Goal: Navigation & Orientation: Find specific page/section

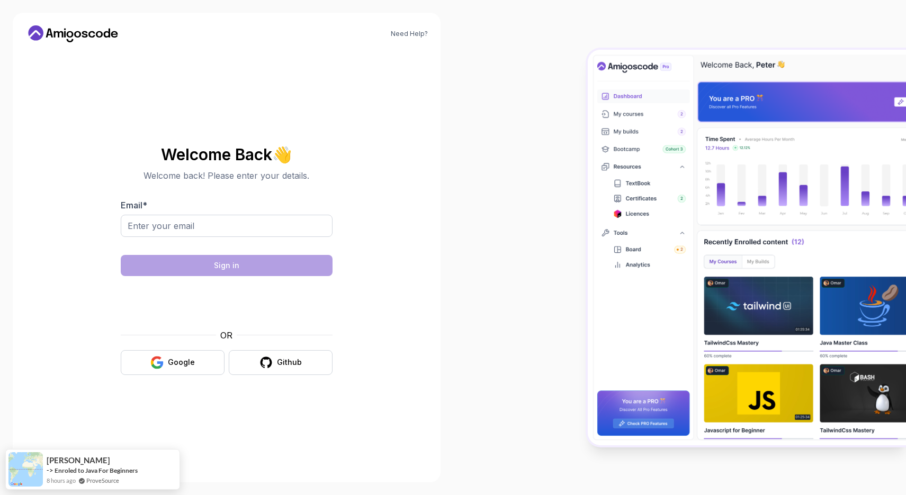
click at [608, 156] on body "Need Help? Welcome Back 👋 Welcome back! Please enter your details. Email * Sign…" at bounding box center [453, 247] width 906 height 495
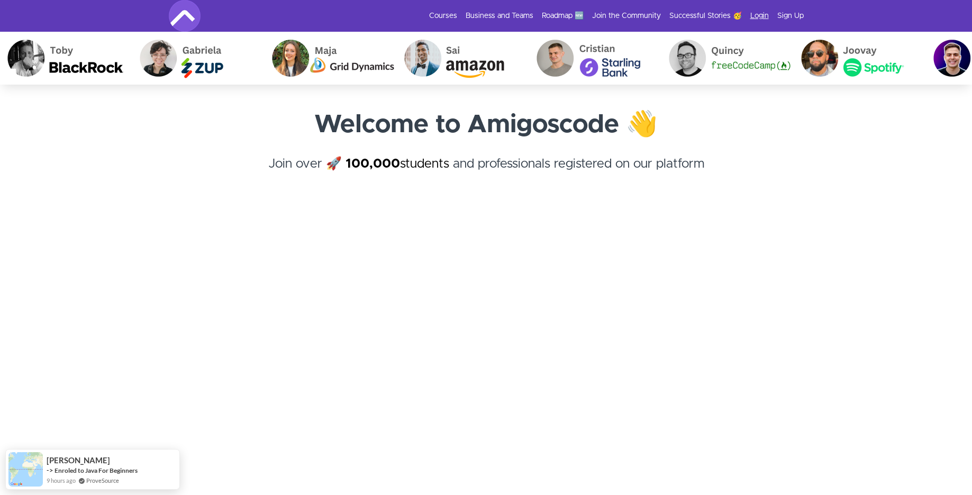
click at [758, 17] on link "Login" at bounding box center [759, 16] width 19 height 11
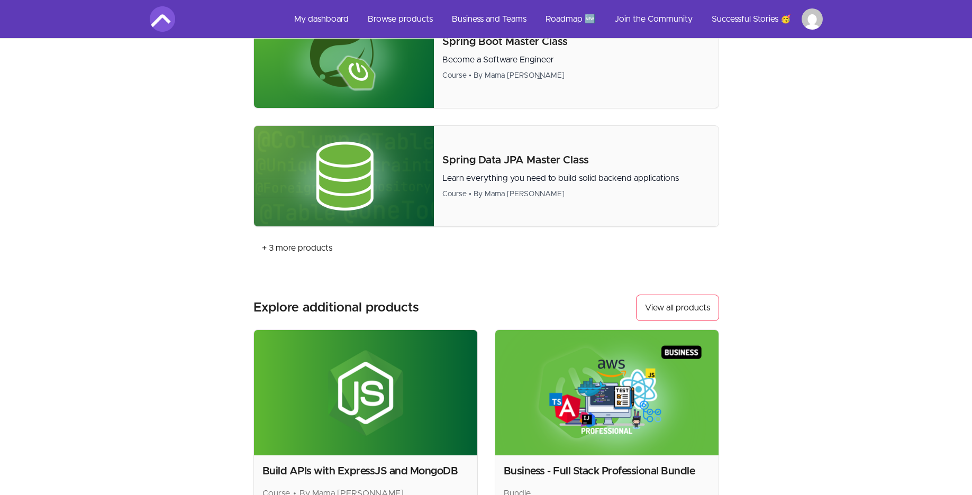
scroll to position [900, 0]
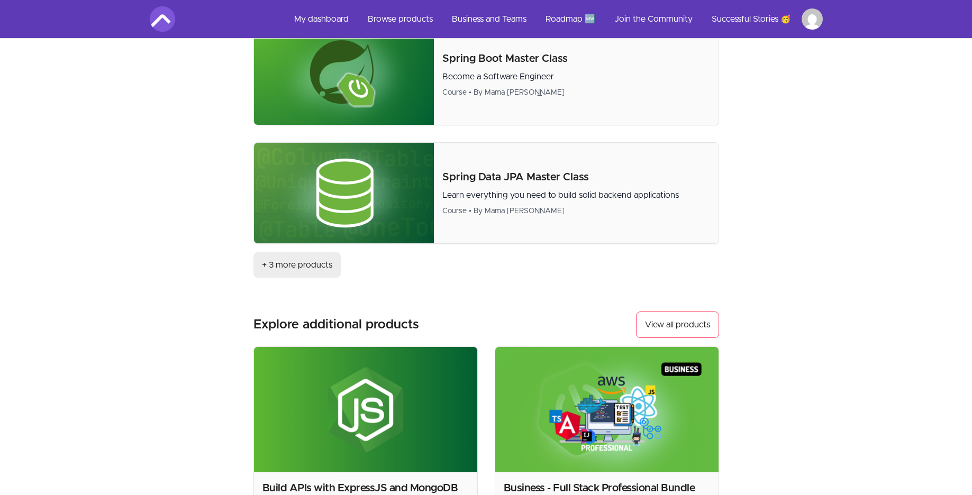
click at [281, 265] on link "+ 3 more products" at bounding box center [297, 264] width 87 height 25
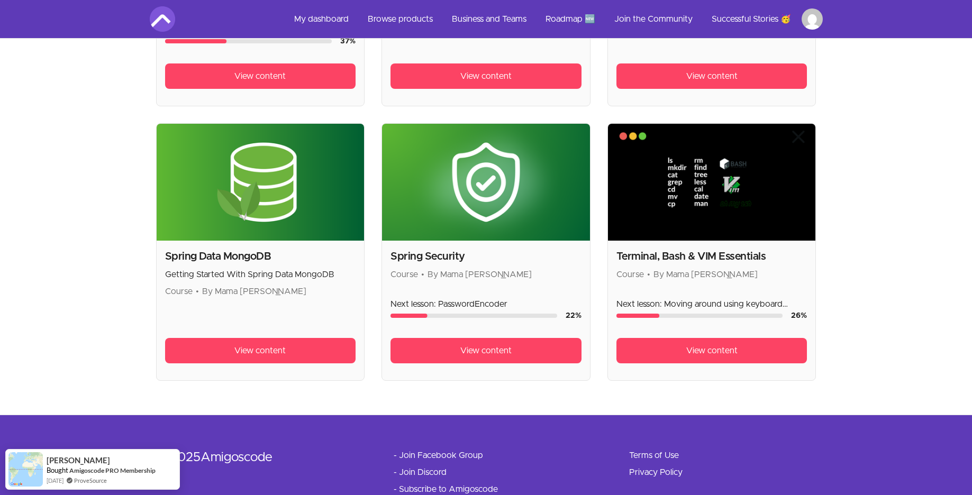
scroll to position [1799, 0]
